Goal: Information Seeking & Learning: Check status

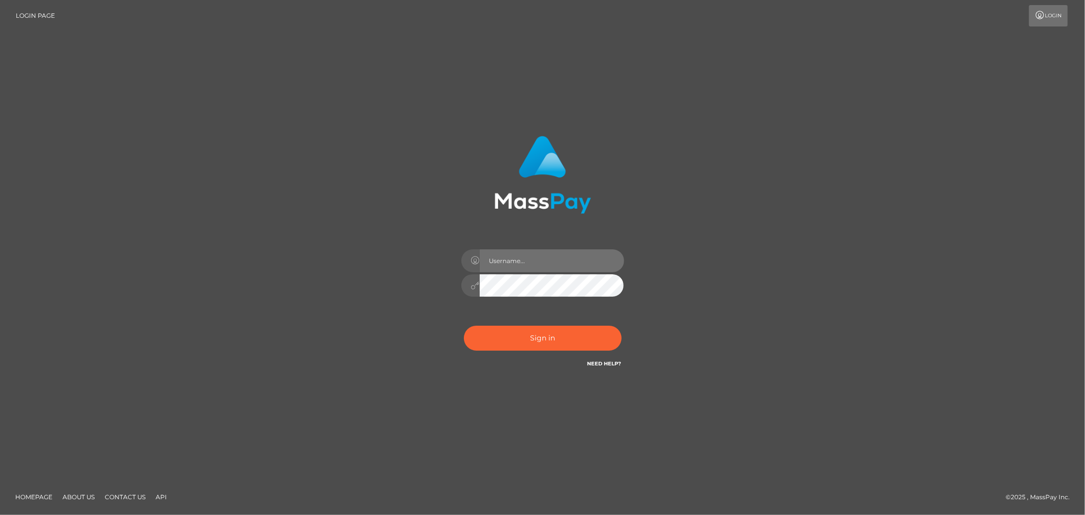
click at [551, 265] on input "text" at bounding box center [552, 260] width 144 height 23
type input "Allyssa"
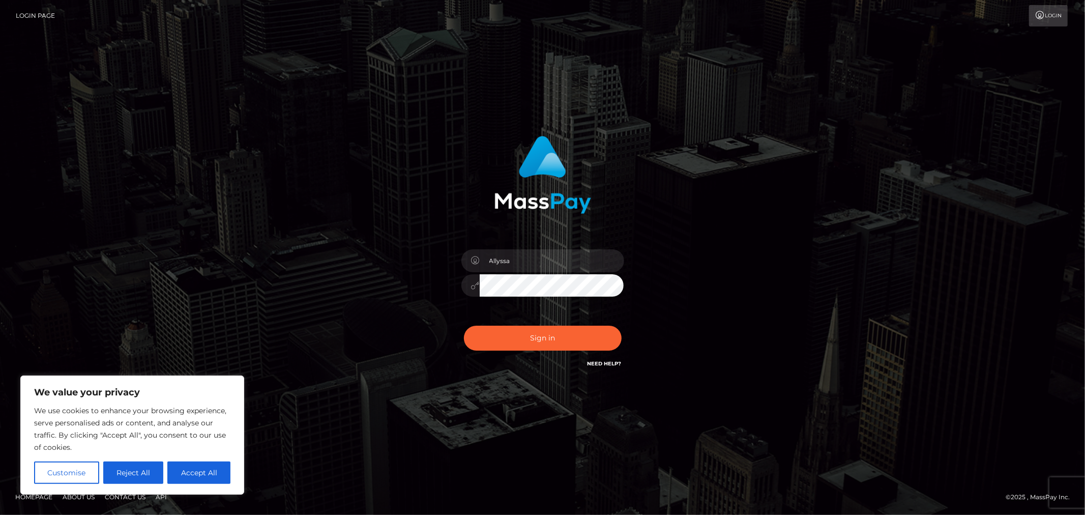
click at [542, 315] on div "Allyssa" at bounding box center [543, 281] width 178 height 78
click at [538, 342] on button "Sign in" at bounding box center [543, 338] width 158 height 25
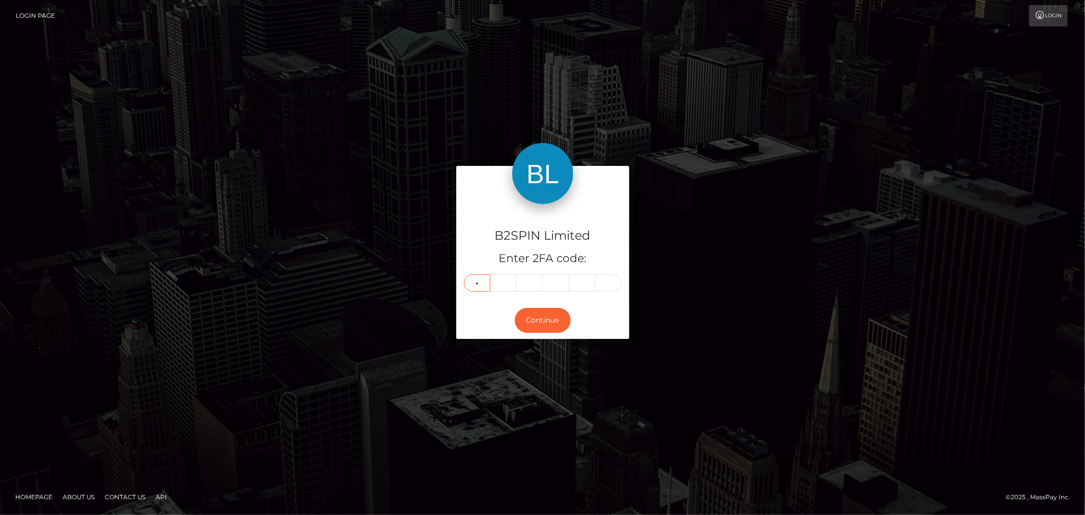
type input "4"
type input "9"
type input "1"
type input "3"
type input "2"
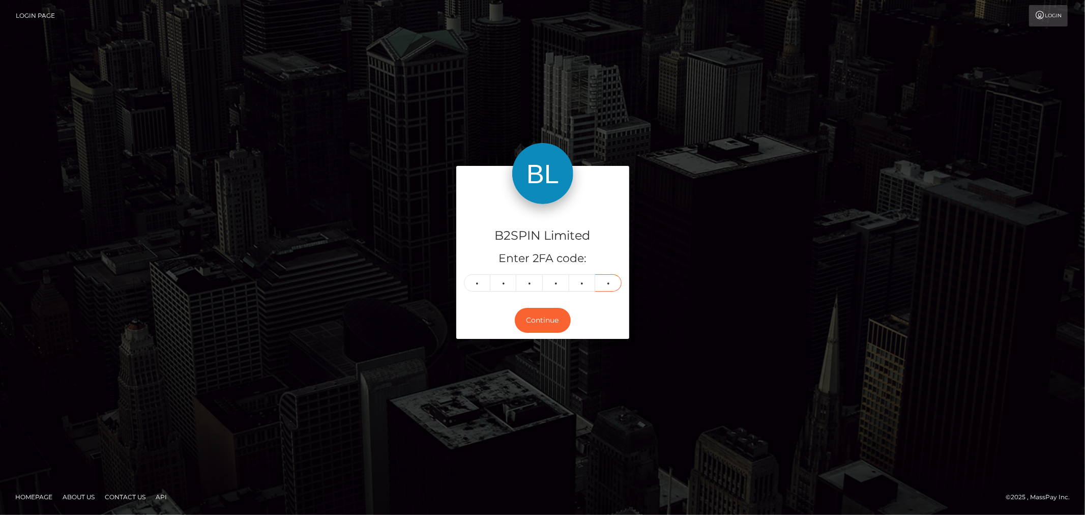
type input "3"
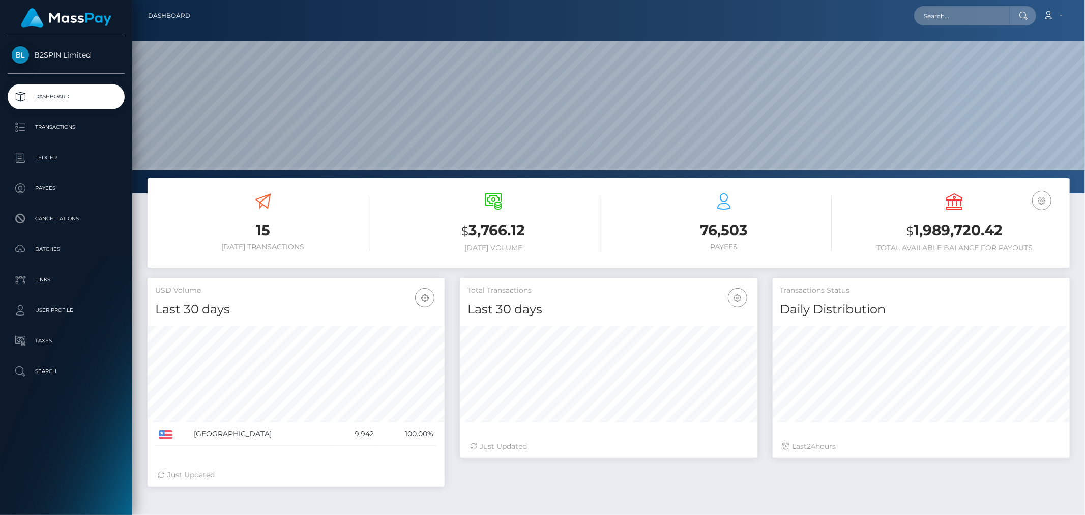
scroll to position [180, 297]
click at [973, 5] on div "Loading... Loading... Account Edit Profile Logout" at bounding box center [633, 15] width 871 height 21
click at [975, 27] on nav "Dashboard Loading... Loading... Account Edit Profile" at bounding box center [608, 16] width 953 height 32
click at [993, 4] on nav "Dashboard Loading... Loading... Account Edit Profile" at bounding box center [608, 16] width 953 height 32
click at [988, 13] on input "text" at bounding box center [962, 15] width 96 height 19
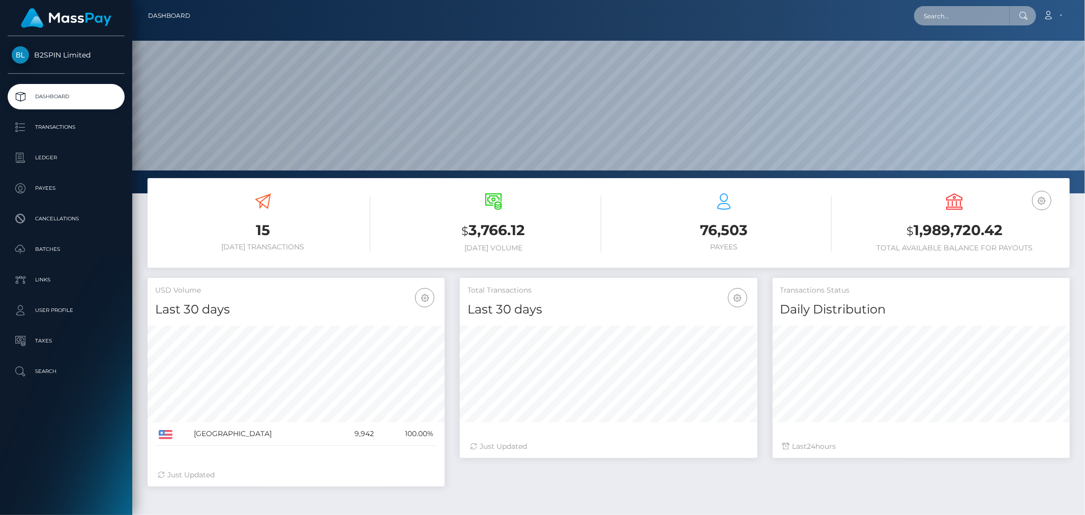
paste input "3193467"
type input "3193467"
click at [974, 49] on link "AARON LAMAR OSNESS" at bounding box center [954, 52] width 81 height 19
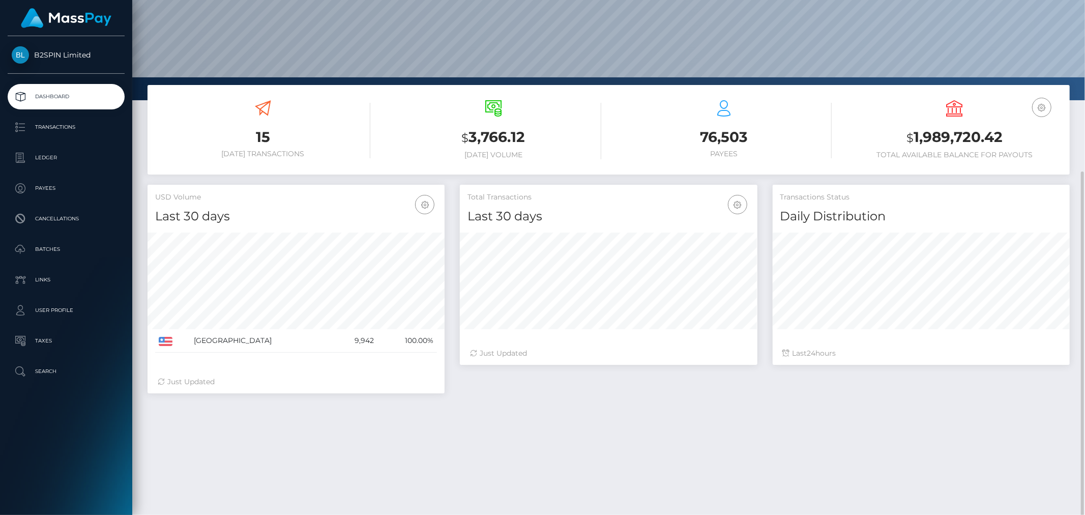
scroll to position [151, 0]
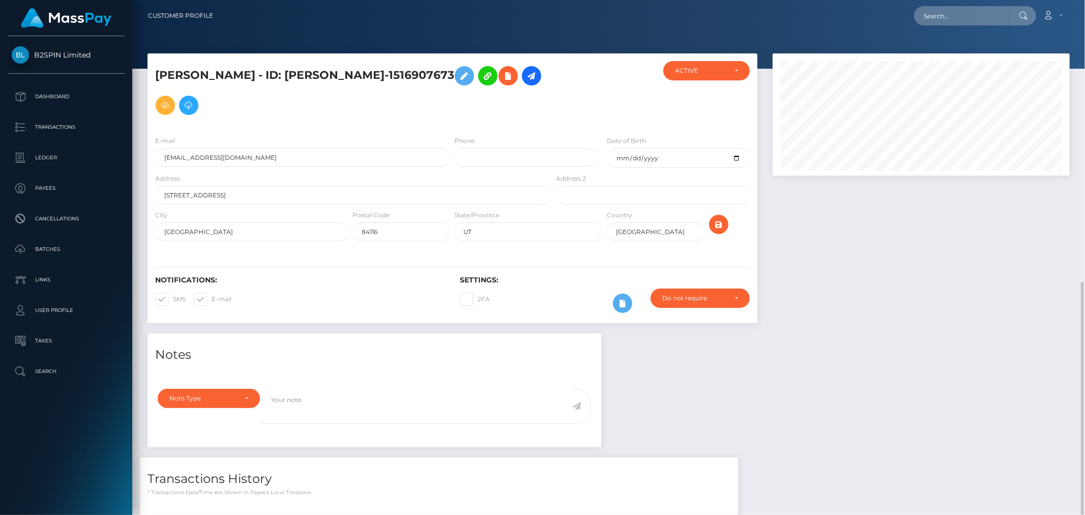
scroll to position [122, 297]
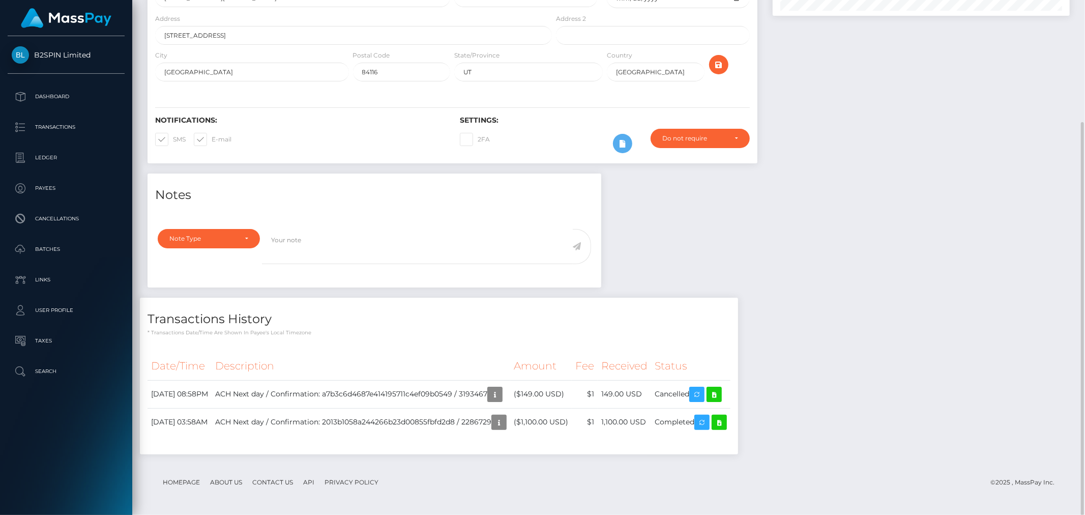
click at [917, 269] on div "Notes Note Type Compliance Clear Compliance General Note Type" at bounding box center [609, 318] width 938 height 291
click at [501, 394] on icon "button" at bounding box center [495, 394] width 12 height 13
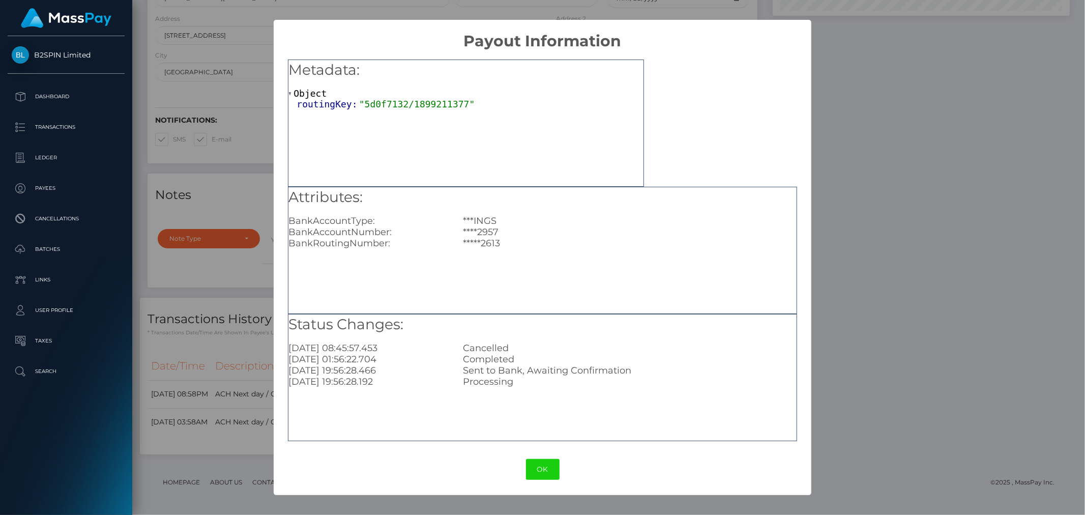
click at [933, 336] on div "× Payout Information Metadata: Object routingKey: "5d0f7132/1899211377" Attribu…" at bounding box center [542, 257] width 1085 height 515
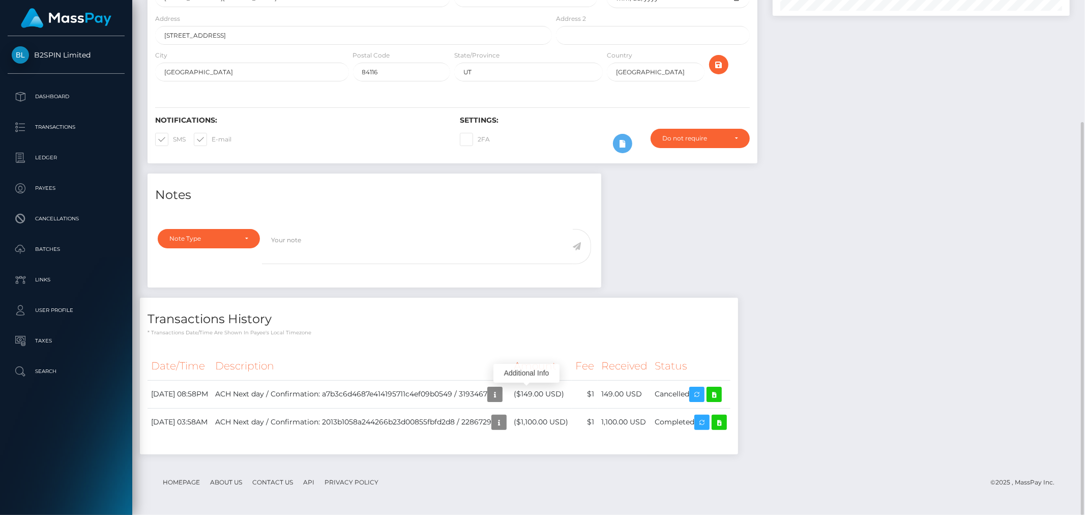
click at [896, 312] on div "Notes Note Type Compliance Clear Compliance General Note Type" at bounding box center [609, 318] width 938 height 291
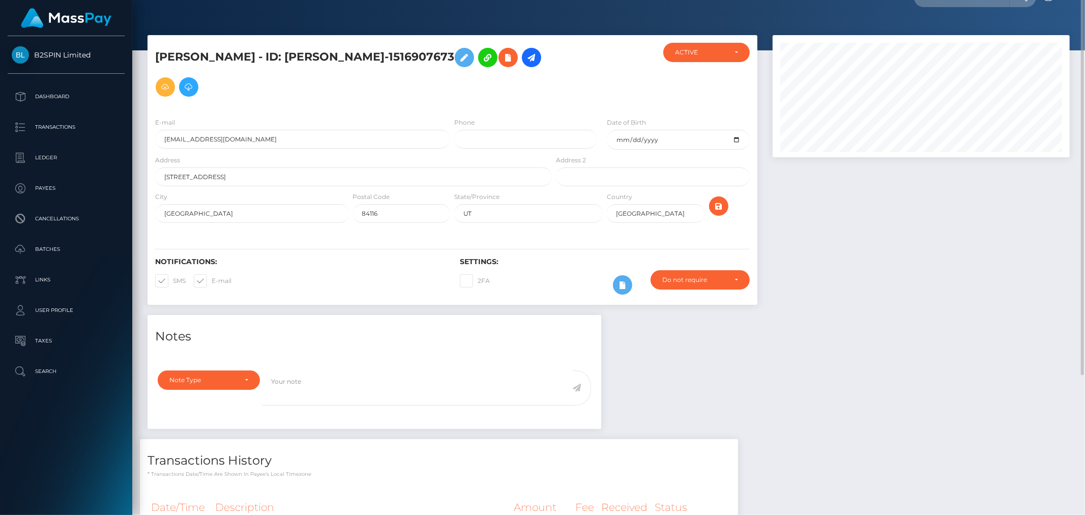
scroll to position [0, 0]
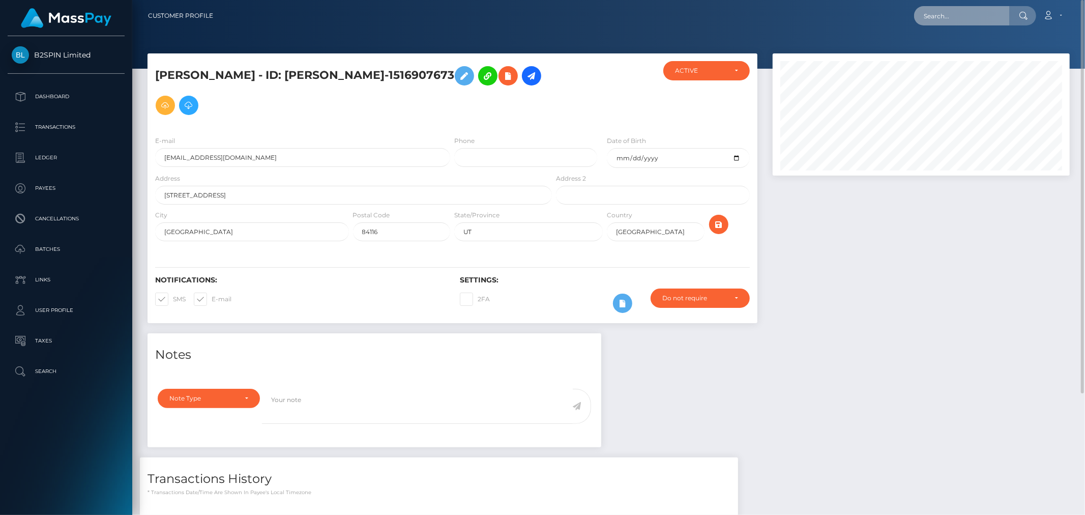
click at [945, 12] on input "text" at bounding box center [962, 15] width 96 height 19
paste input "3193467"
click at [966, 9] on input "3193467a" at bounding box center [962, 15] width 96 height 19
paste input "5d0f7132_1899211377"
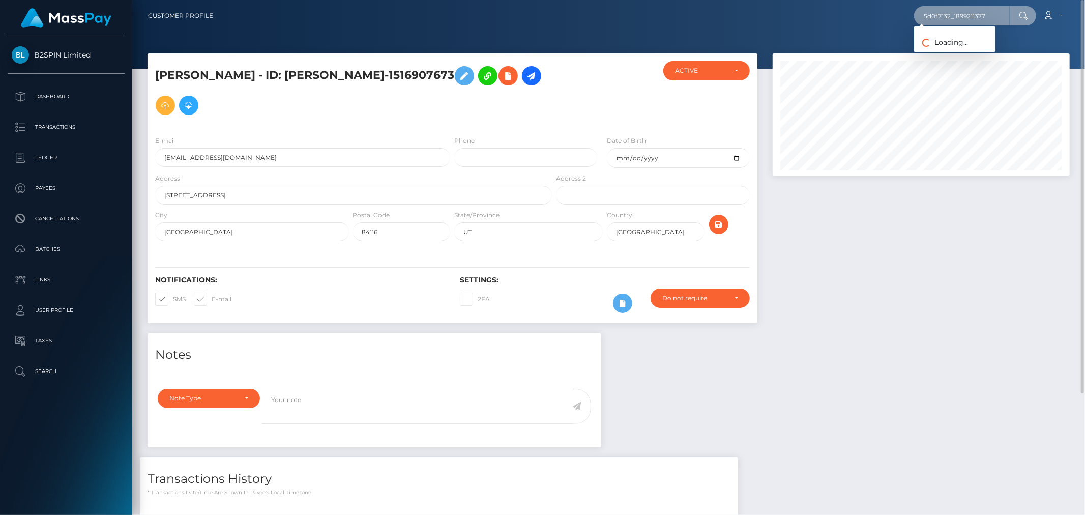
click at [985, 18] on input "5d0f7132_1899211377" at bounding box center [962, 15] width 96 height 19
paste input "text"
type input "1899211377"
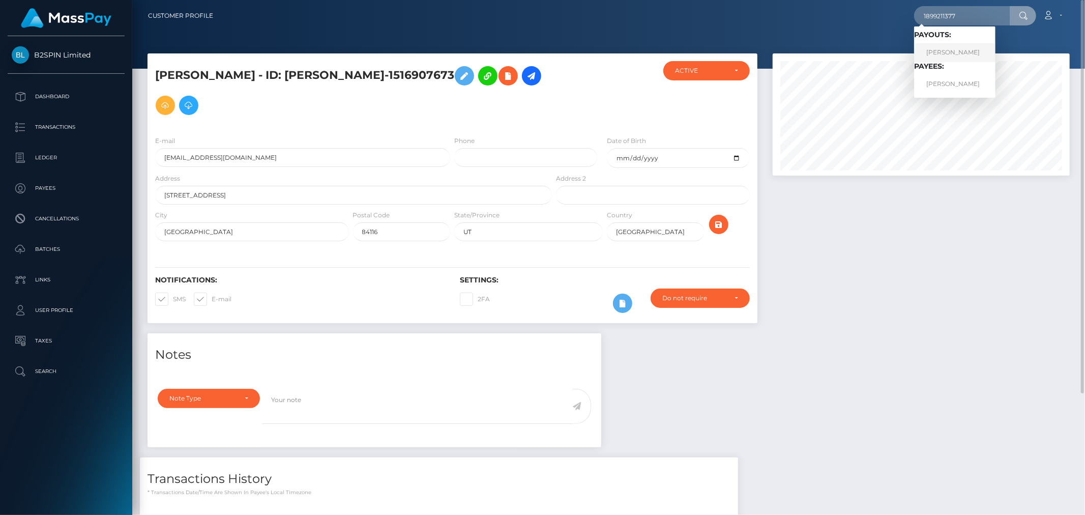
click at [964, 51] on link "[PERSON_NAME]" at bounding box center [954, 52] width 81 height 19
click at [983, 25] on div "Loading... Loading... Account Edit Profile Logout" at bounding box center [645, 15] width 848 height 21
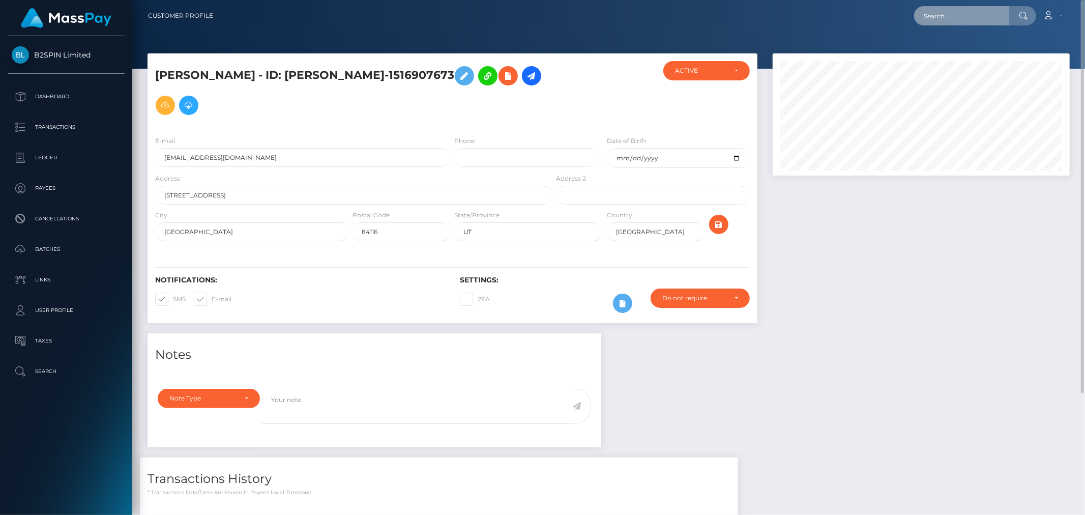
click at [988, 17] on input "text" at bounding box center [962, 15] width 96 height 19
paste input "1899211377"
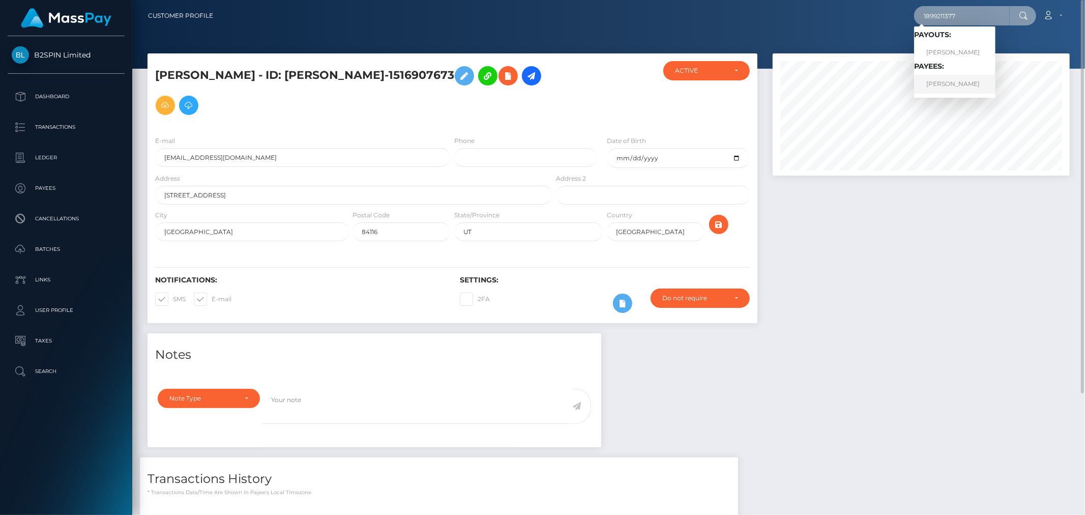
type input "1899211377"
click at [965, 87] on link "[PERSON_NAME]" at bounding box center [954, 84] width 81 height 19
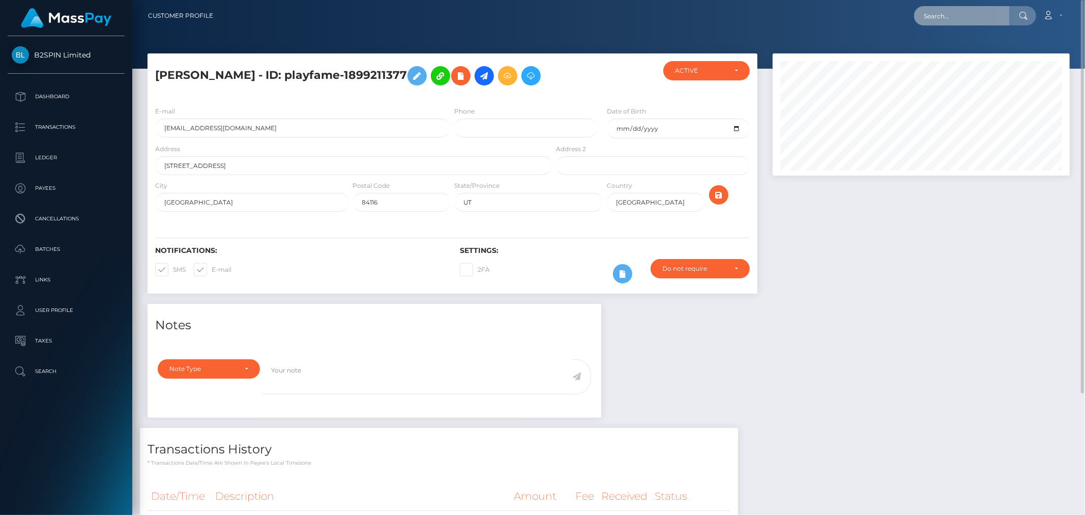
click at [967, 13] on input "text" at bounding box center [962, 15] width 96 height 19
paste input "[EMAIL_ADDRESS][DOMAIN_NAME]"
type input "[EMAIL_ADDRESS][DOMAIN_NAME]"
click at [959, 51] on link "[PERSON_NAME]" at bounding box center [954, 52] width 81 height 19
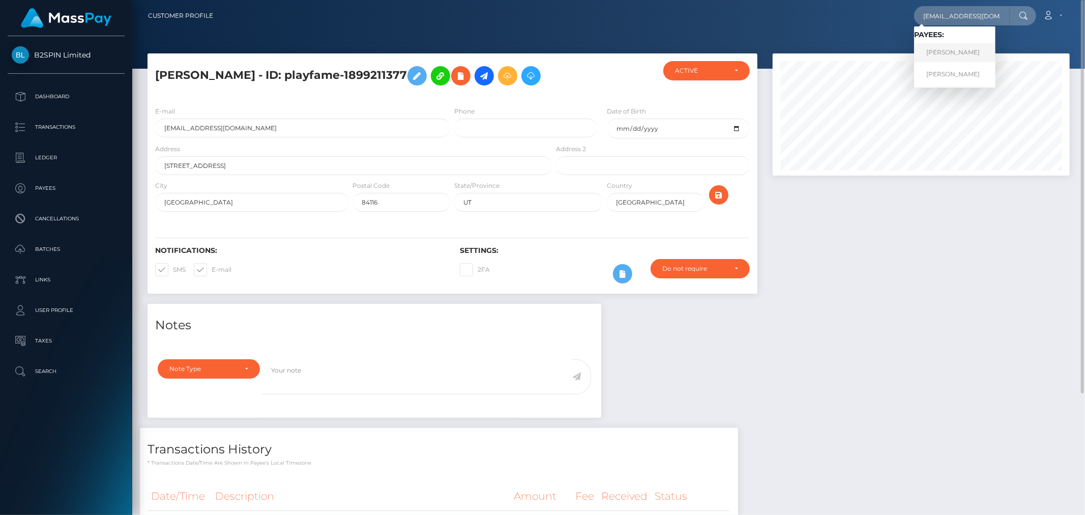
scroll to position [0, 0]
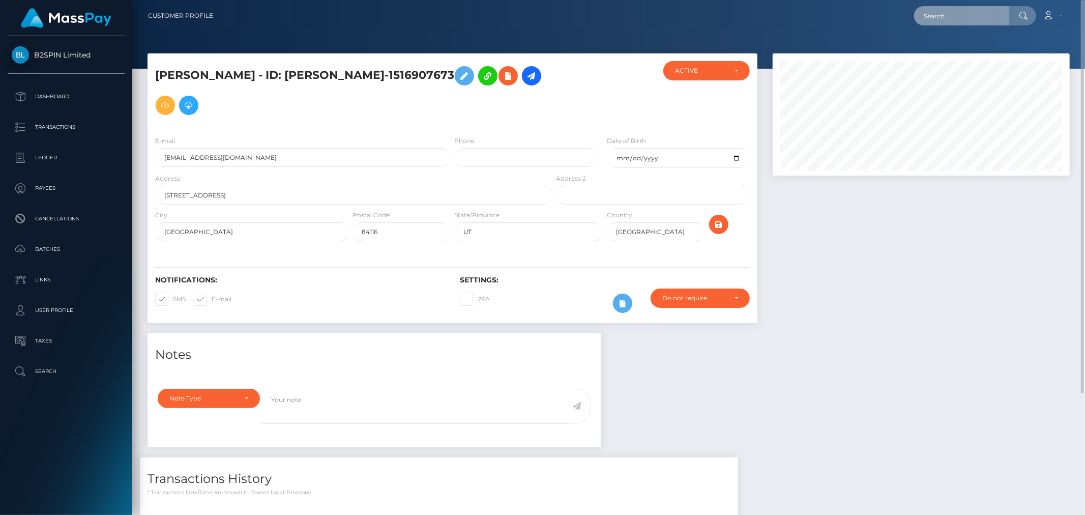
click at [988, 24] on input "text" at bounding box center [962, 15] width 96 height 19
paste input "[EMAIL_ADDRESS][DOMAIN_NAME]"
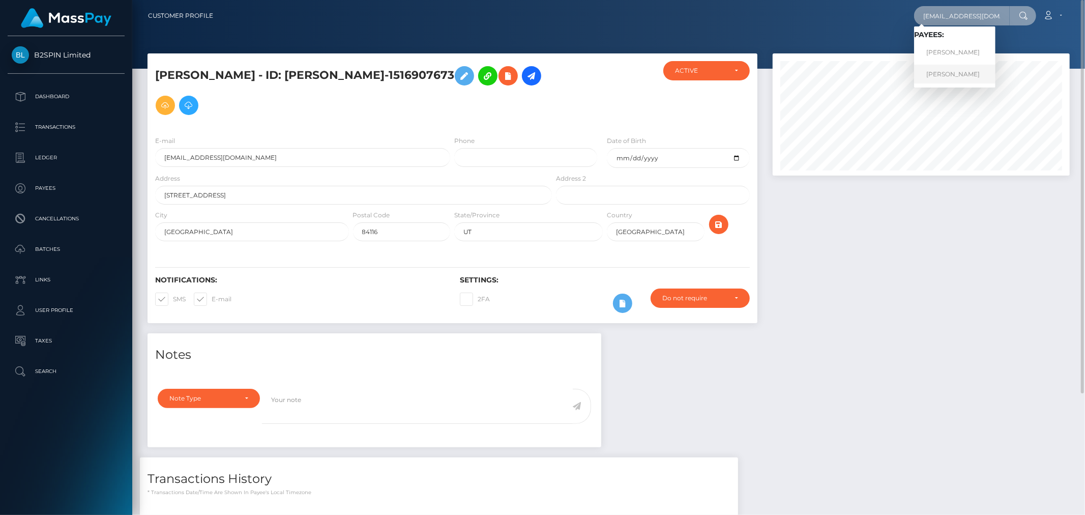
type input "[EMAIL_ADDRESS][DOMAIN_NAME]"
click at [960, 77] on link "[PERSON_NAME]" at bounding box center [954, 74] width 81 height 19
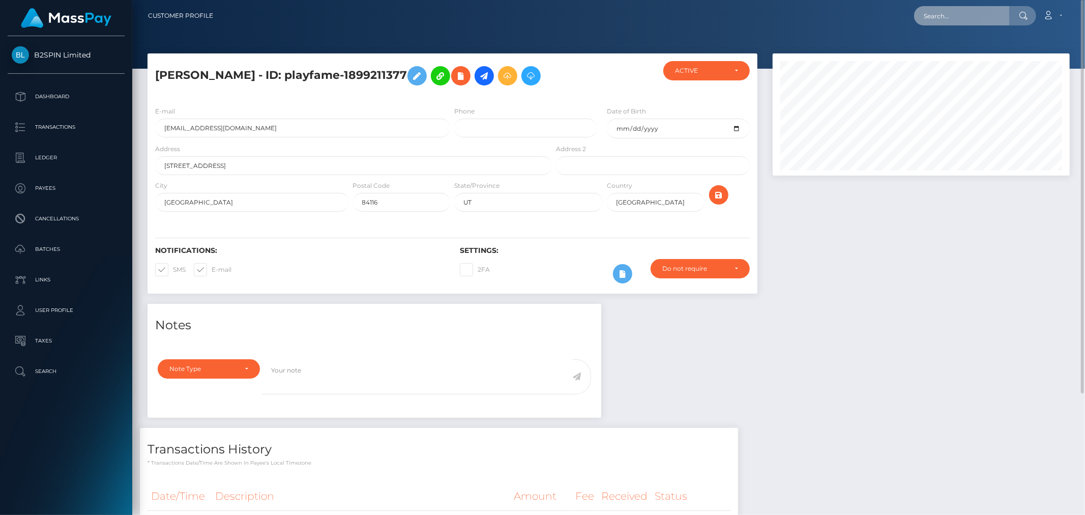
click at [999, 18] on input "text" at bounding box center [962, 15] width 96 height 19
paste input "[PERSON_NAME]"
type input "[PERSON_NAME]"
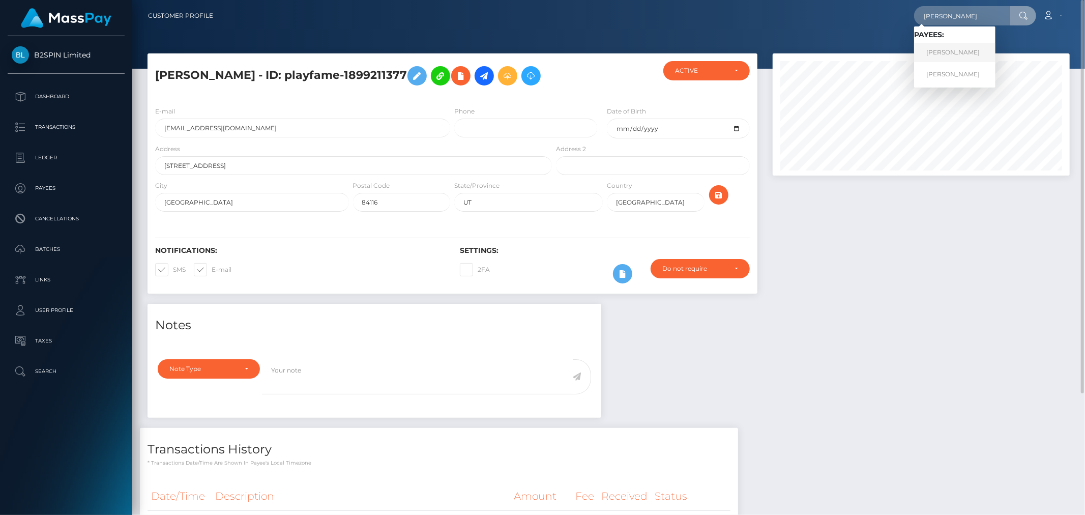
click at [970, 54] on link "[PERSON_NAME]" at bounding box center [954, 52] width 81 height 19
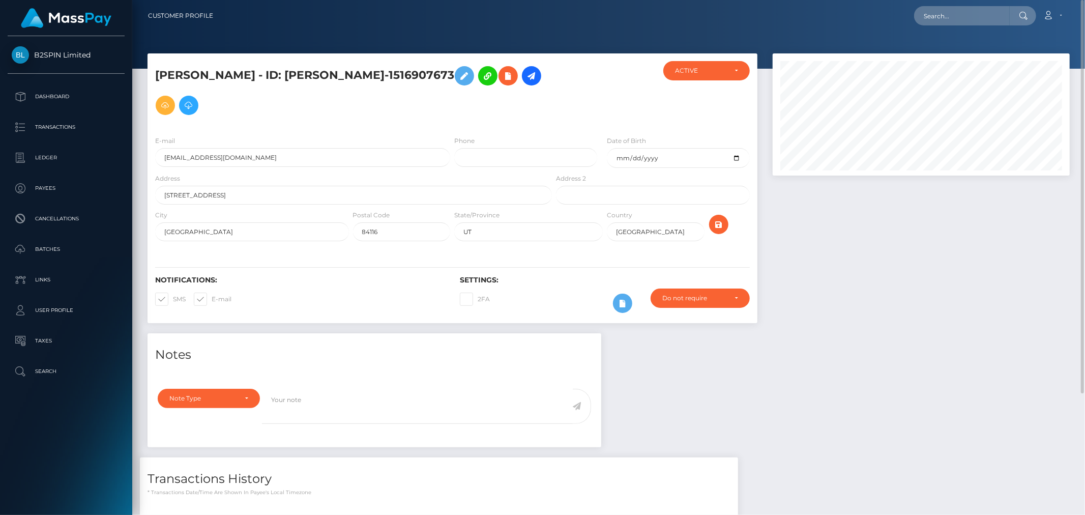
click at [967, 31] on nav "Customer Profile Loading... Loading... Account" at bounding box center [608, 16] width 953 height 32
click at [970, 21] on input "text" at bounding box center [962, 15] width 96 height 19
paste input "[PERSON_NAME]"
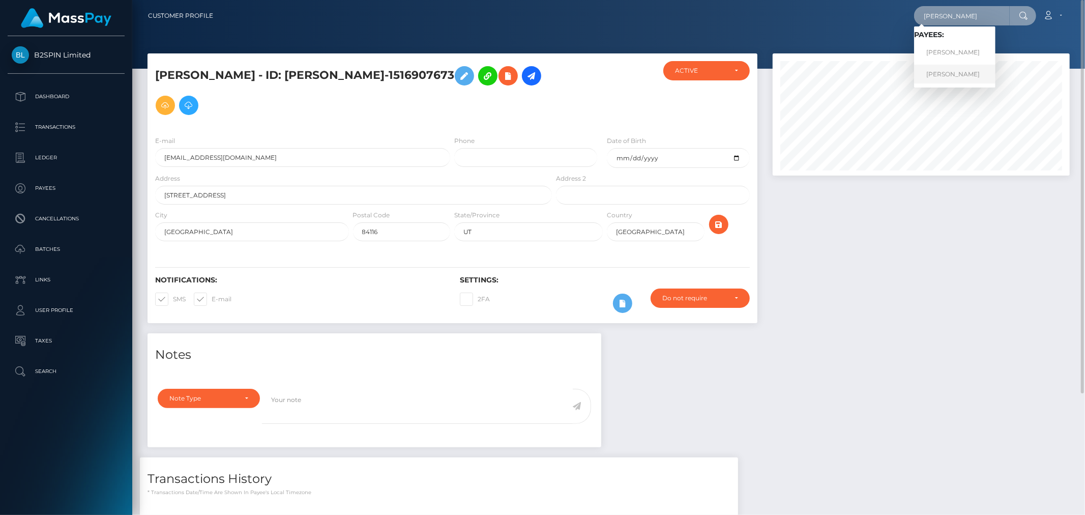
type input "[PERSON_NAME]"
click at [964, 79] on link "[PERSON_NAME]" at bounding box center [954, 74] width 81 height 19
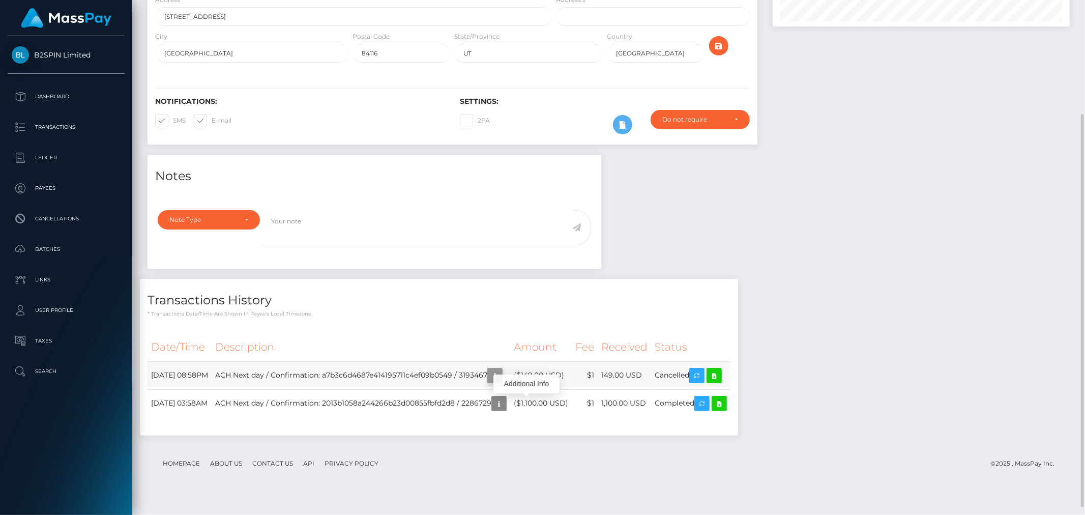
scroll to position [122, 297]
click at [501, 382] on icon "button" at bounding box center [495, 375] width 12 height 13
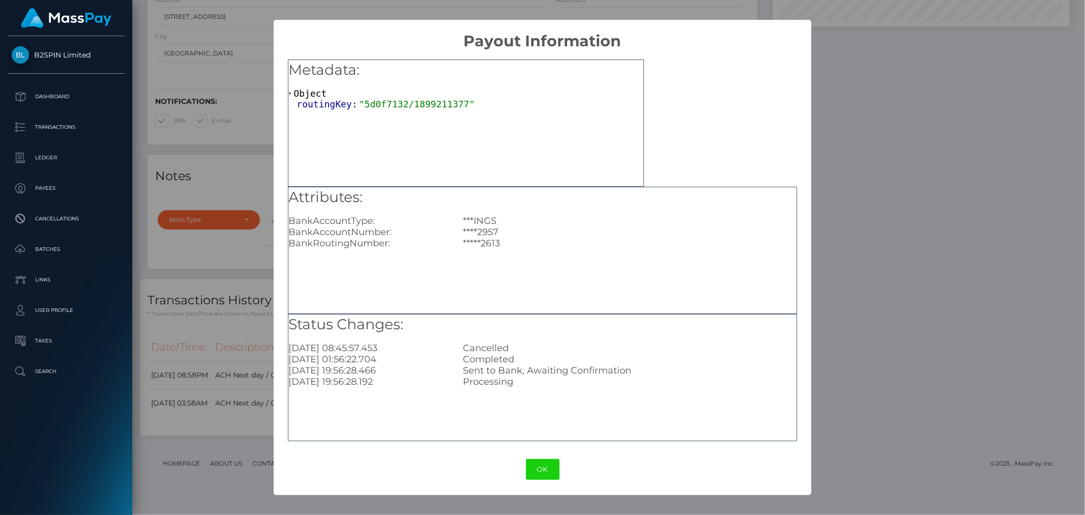
click at [940, 330] on div "× Payout Information Metadata: Object routingKey: "5d0f7132/1899211377" Attribu…" at bounding box center [542, 257] width 1085 height 515
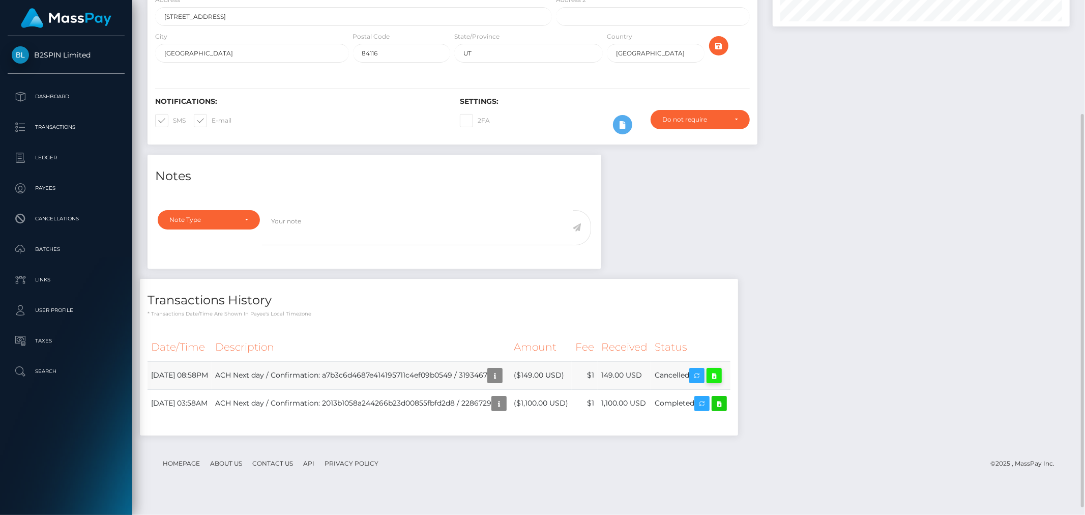
click at [720, 382] on icon at bounding box center [714, 375] width 12 height 13
